Goal: Complete application form

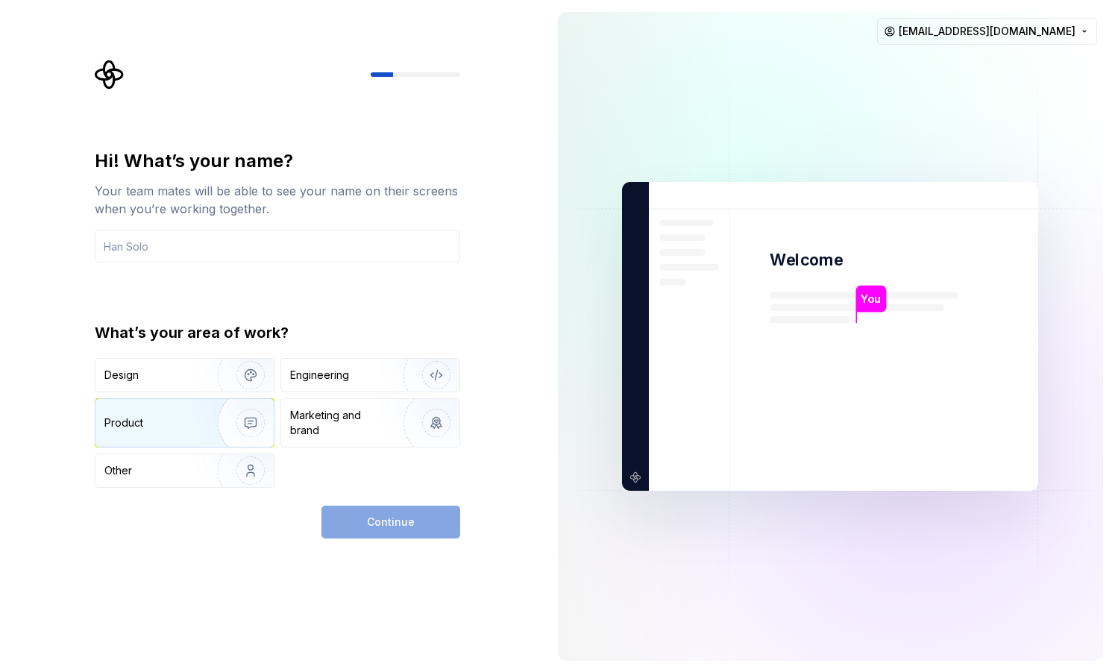
click at [182, 419] on div "Product" at bounding box center [153, 422] width 98 height 15
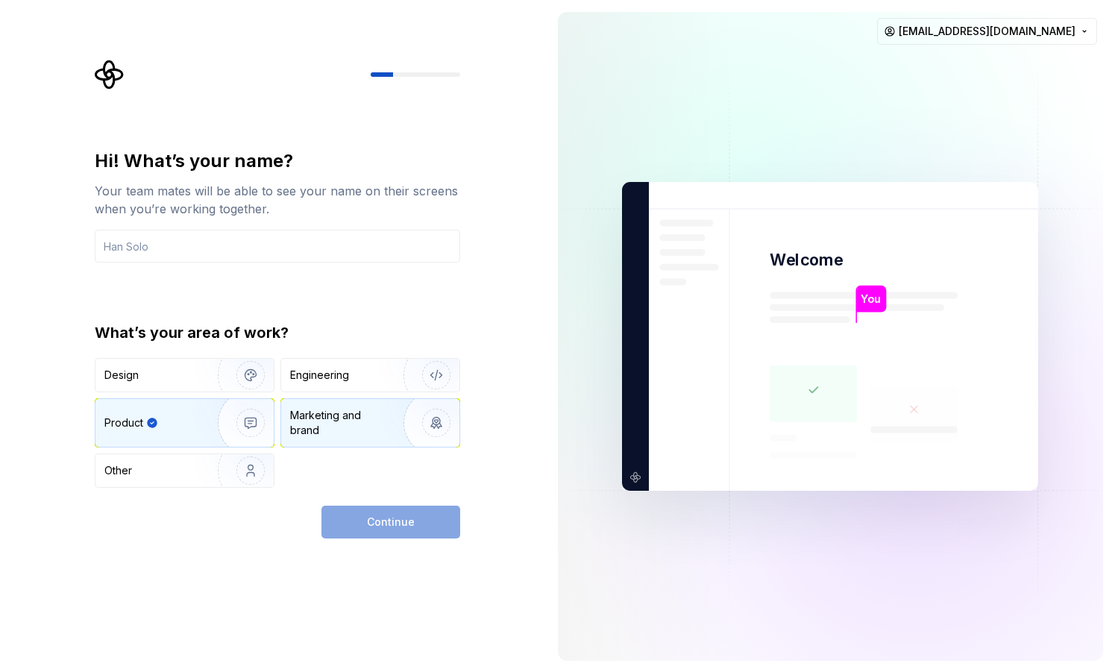
click at [333, 425] on div "Marketing and brand" at bounding box center [340, 423] width 101 height 30
click at [395, 524] on div "Continue" at bounding box center [390, 522] width 139 height 33
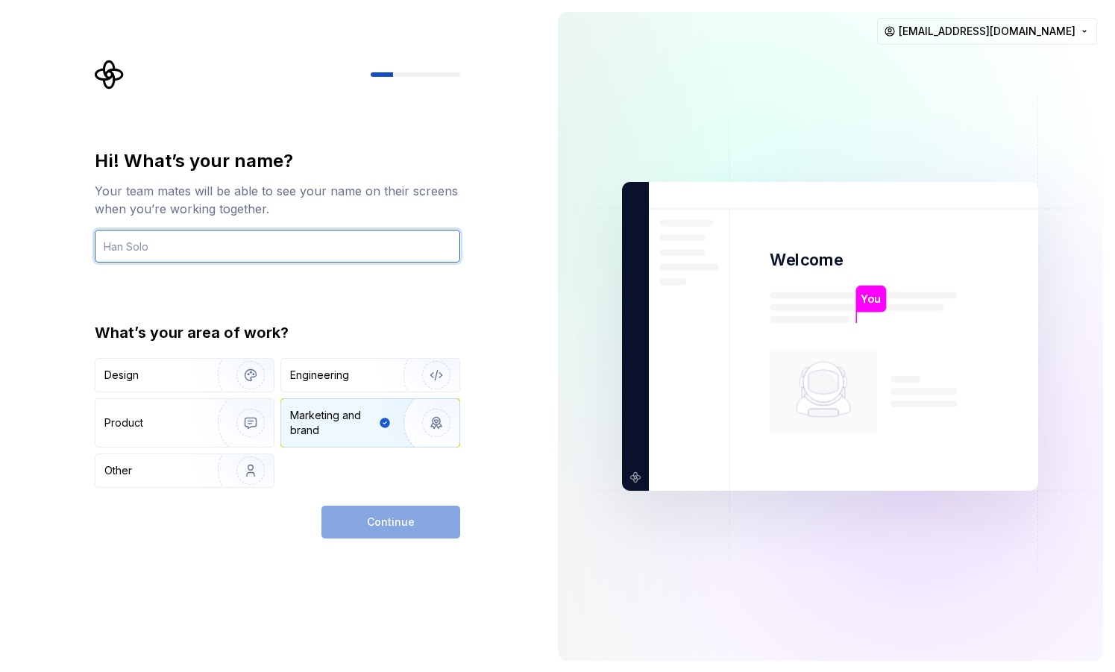
click at [216, 257] on input "text" at bounding box center [277, 246] width 365 height 33
type input "Angga"
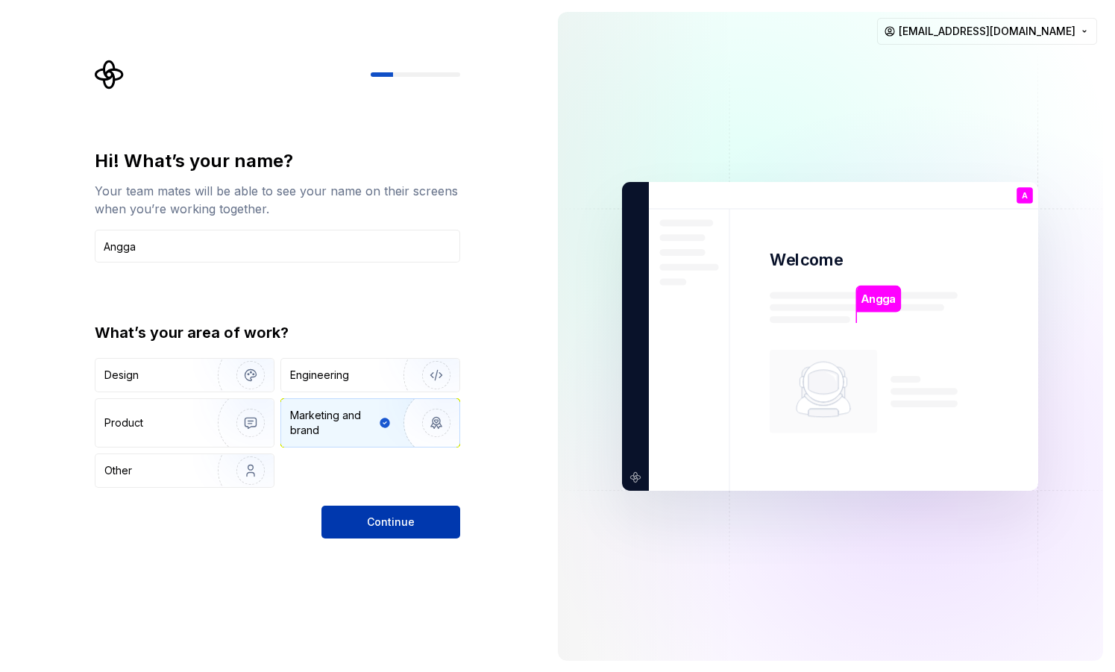
click at [412, 507] on button "Continue" at bounding box center [390, 522] width 139 height 33
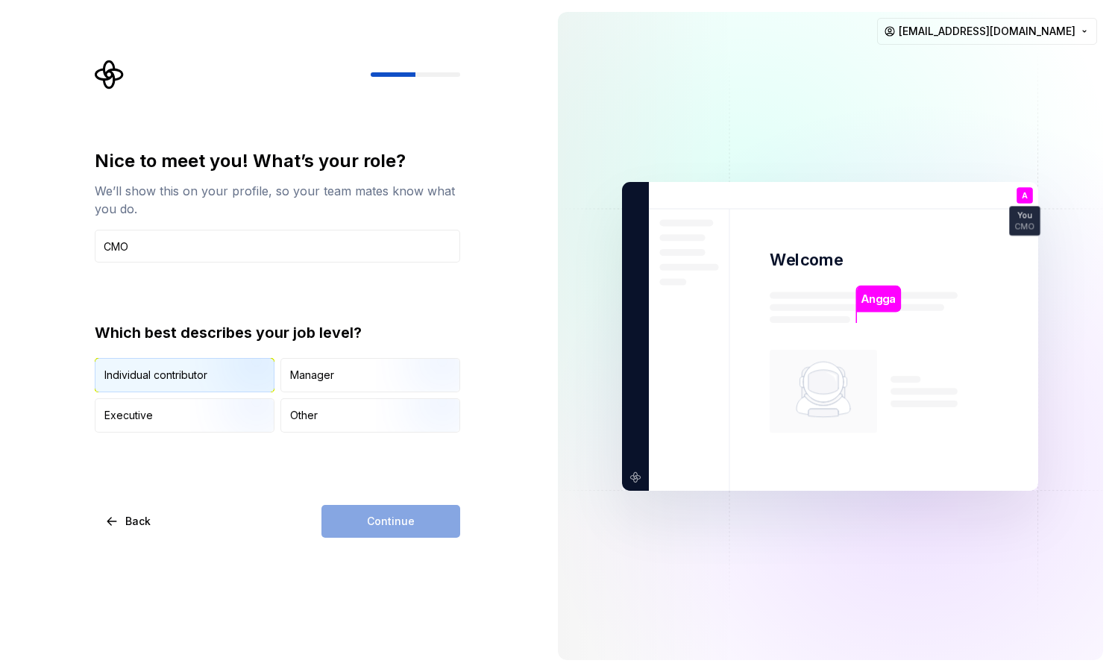
type input "CMO"
click at [236, 377] on img "button" at bounding box center [237, 394] width 95 height 100
click at [405, 522] on span "Continue" at bounding box center [391, 521] width 48 height 15
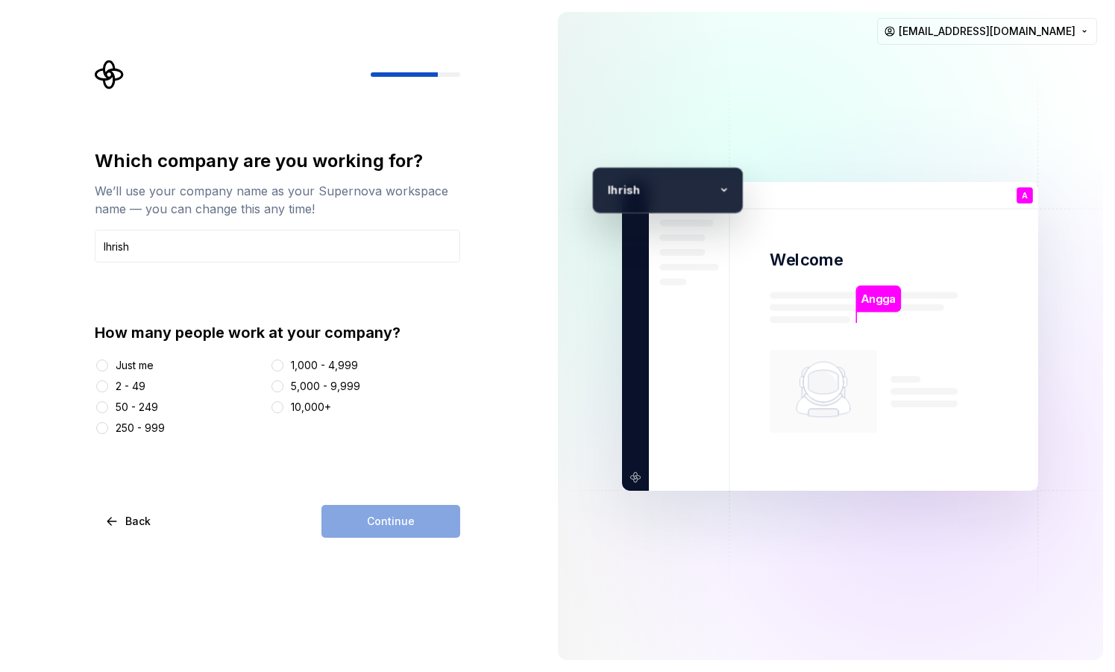
type input "Ihrish"
click at [135, 357] on div "How many people work at your company? Just me 2 - 49 50 - 249 250 - 999 1,000 -…" at bounding box center [277, 378] width 365 height 113
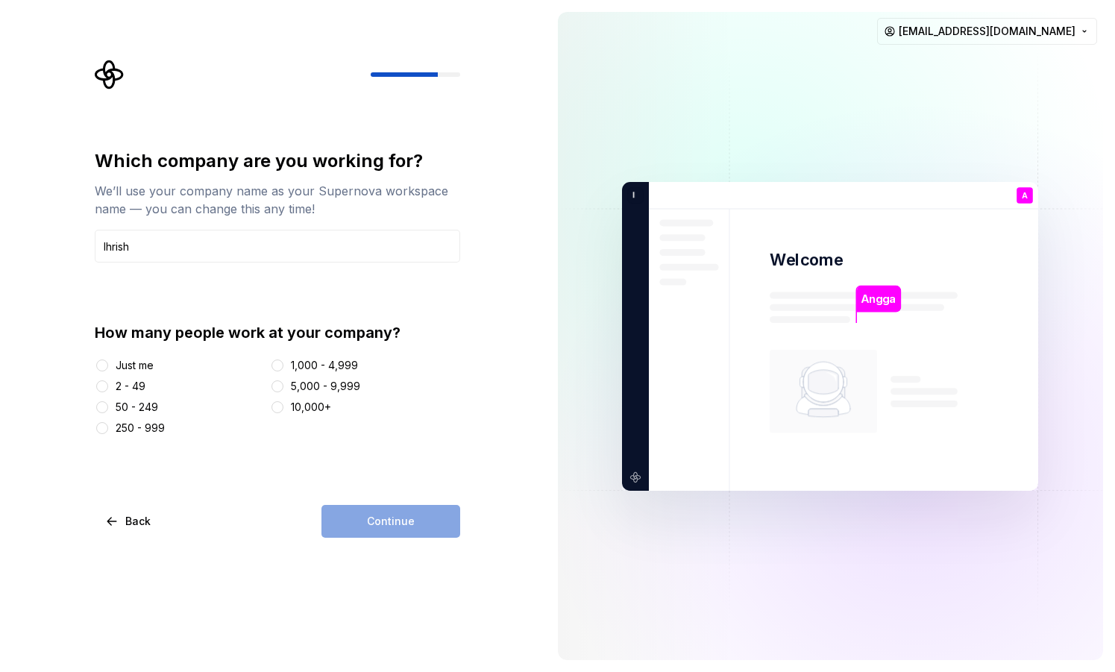
click at [133, 383] on div "2 - 49" at bounding box center [131, 386] width 30 height 15
click at [108, 383] on button "2 - 49" at bounding box center [102, 386] width 12 height 12
click at [369, 514] on span "Continue" at bounding box center [391, 521] width 48 height 15
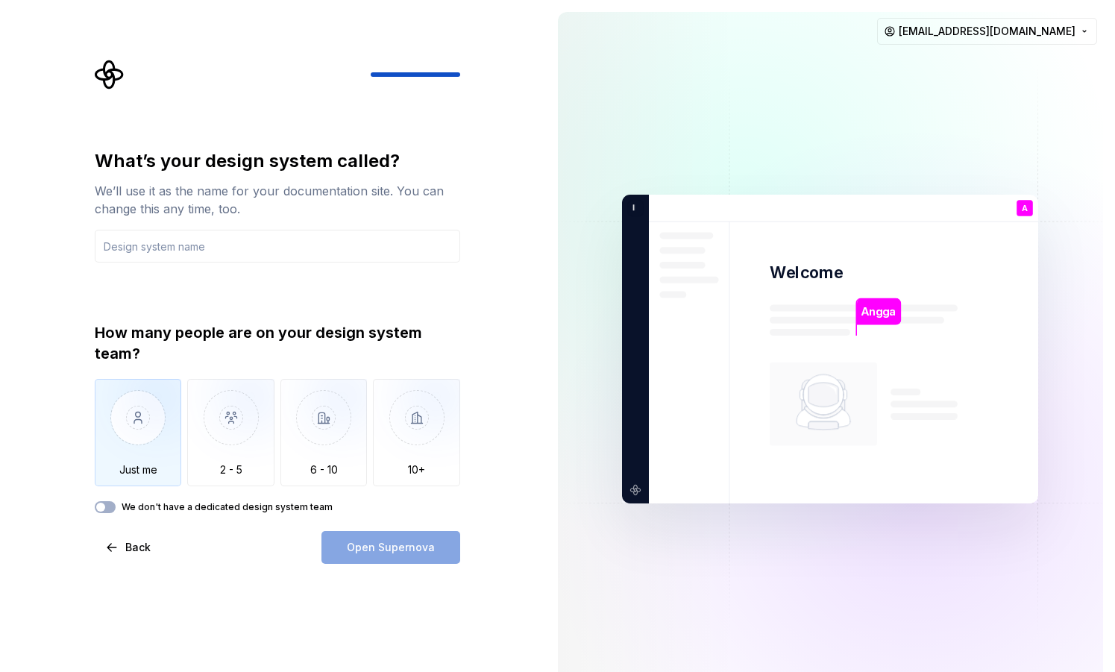
click at [142, 439] on img "button" at bounding box center [138, 429] width 87 height 100
click at [179, 250] on input "text" at bounding box center [277, 246] width 365 height 33
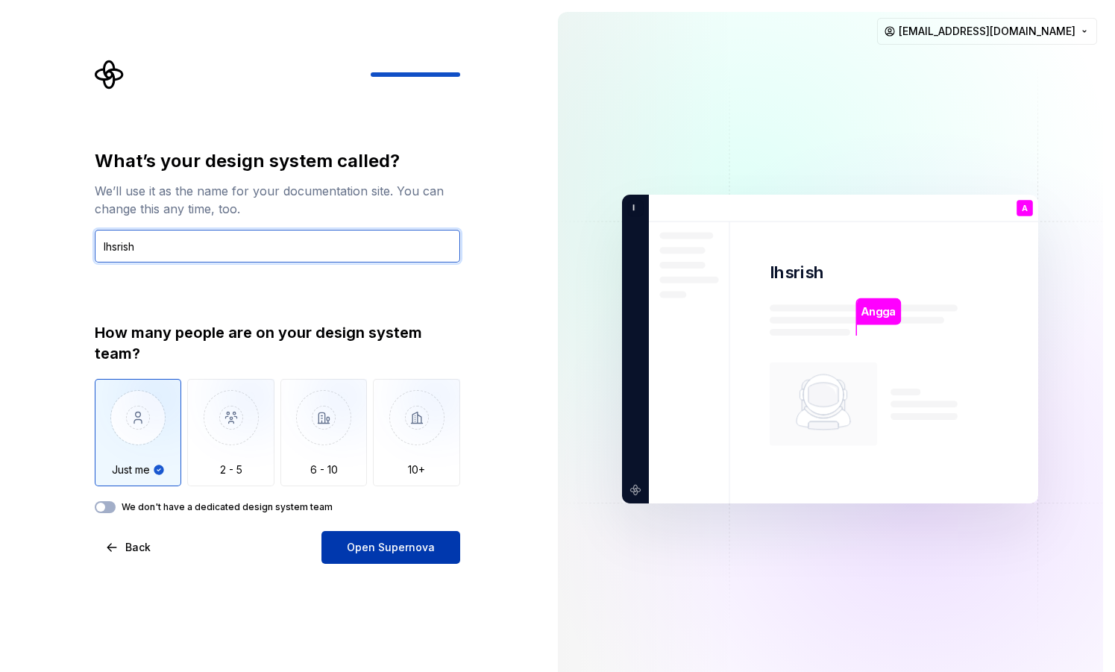
type input "Ihsrish"
click at [398, 553] on span "Open Supernova" at bounding box center [391, 547] width 88 height 15
